Goal: Navigation & Orientation: Find specific page/section

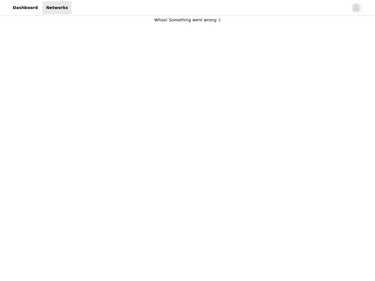
click at [188, 8] on div at bounding box center [210, 7] width 277 height 13
click at [357, 8] on icon "avatar" at bounding box center [357, 7] width 6 height 9
